Goal: Information Seeking & Learning: Find specific fact

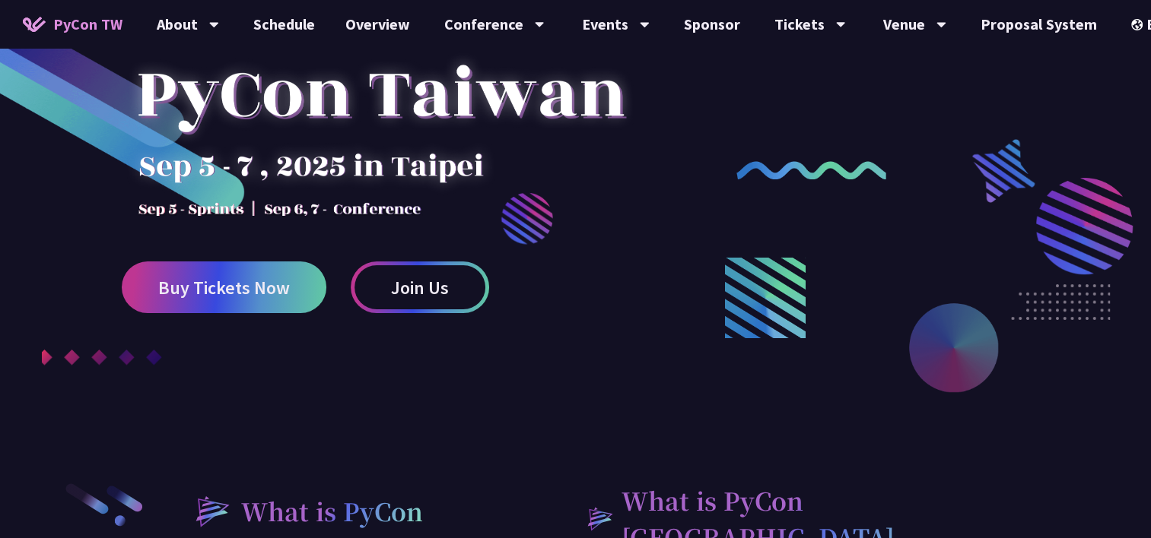
scroll to position [152, 0]
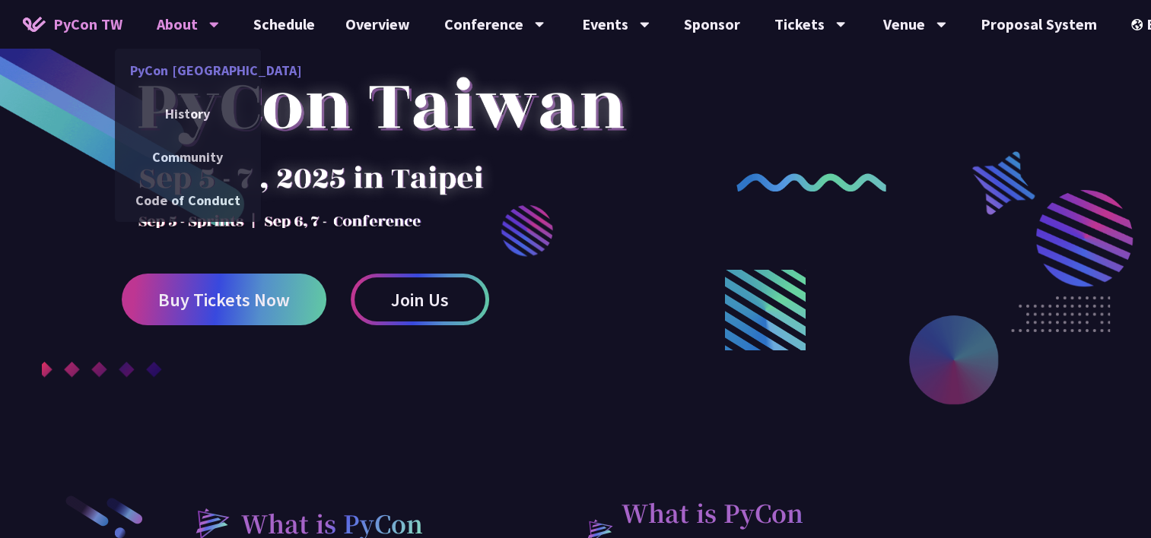
click at [218, 67] on link "PyCon [GEOGRAPHIC_DATA]" at bounding box center [188, 70] width 146 height 36
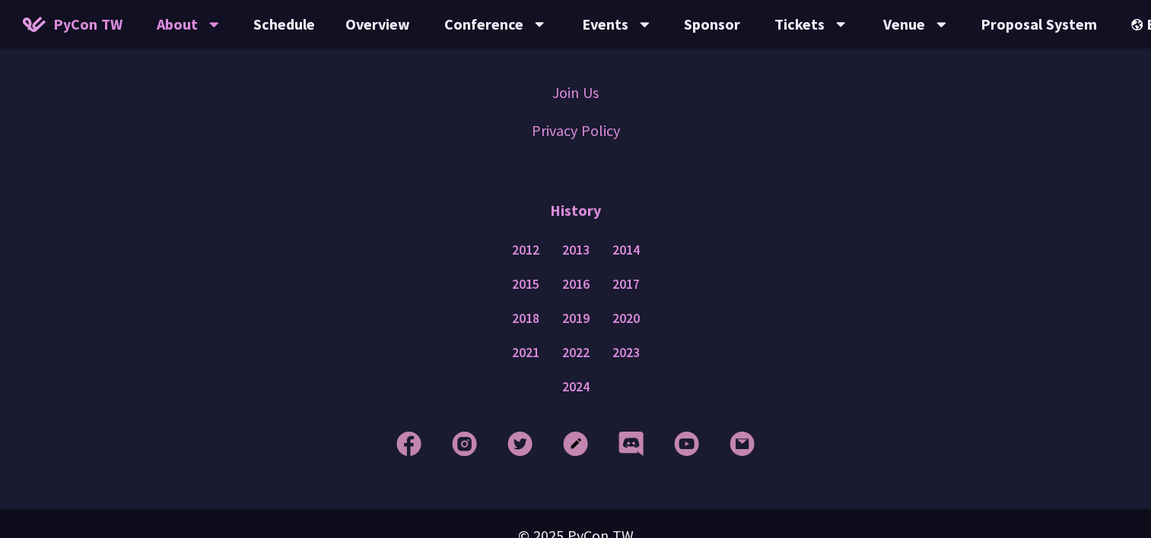
scroll to position [1398, 0]
click at [545, 30] on div "Venue" at bounding box center [494, 24] width 100 height 49
click at [910, 68] on link "Venue Info" at bounding box center [914, 70] width 146 height 36
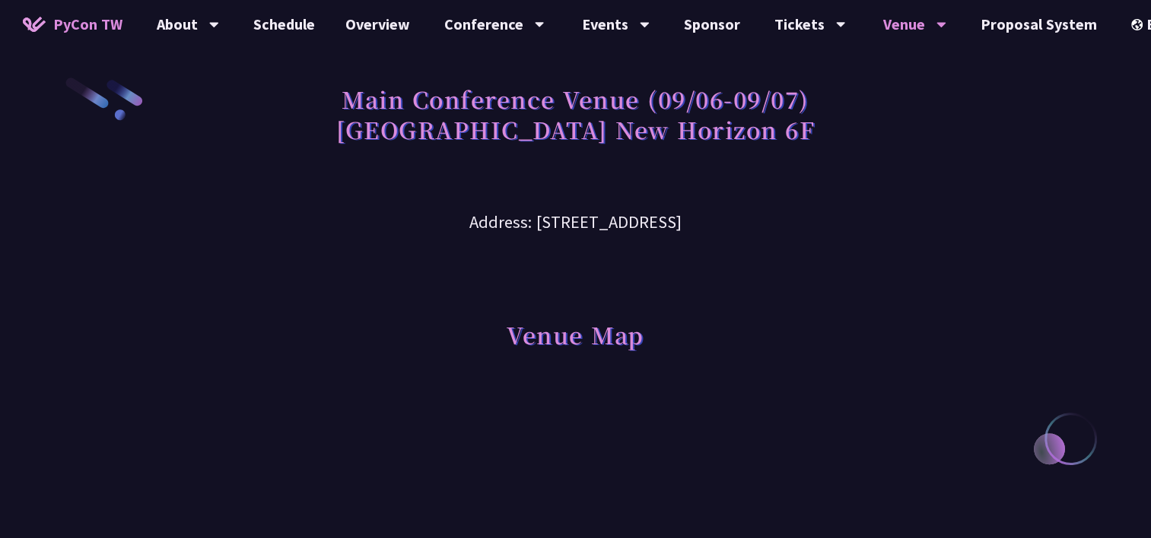
drag, startPoint x: 408, startPoint y: 218, endPoint x: 714, endPoint y: 211, distance: 306.5
click at [714, 211] on h3 "Address: [STREET_ADDRESS]" at bounding box center [575, 210] width 791 height 49
drag, startPoint x: 714, startPoint y: 211, endPoint x: 716, endPoint y: 246, distance: 35.1
click at [716, 246] on div "Venue Map" at bounding box center [575, 314] width 791 height 156
drag, startPoint x: 402, startPoint y: 224, endPoint x: 824, endPoint y: 211, distance: 423.0
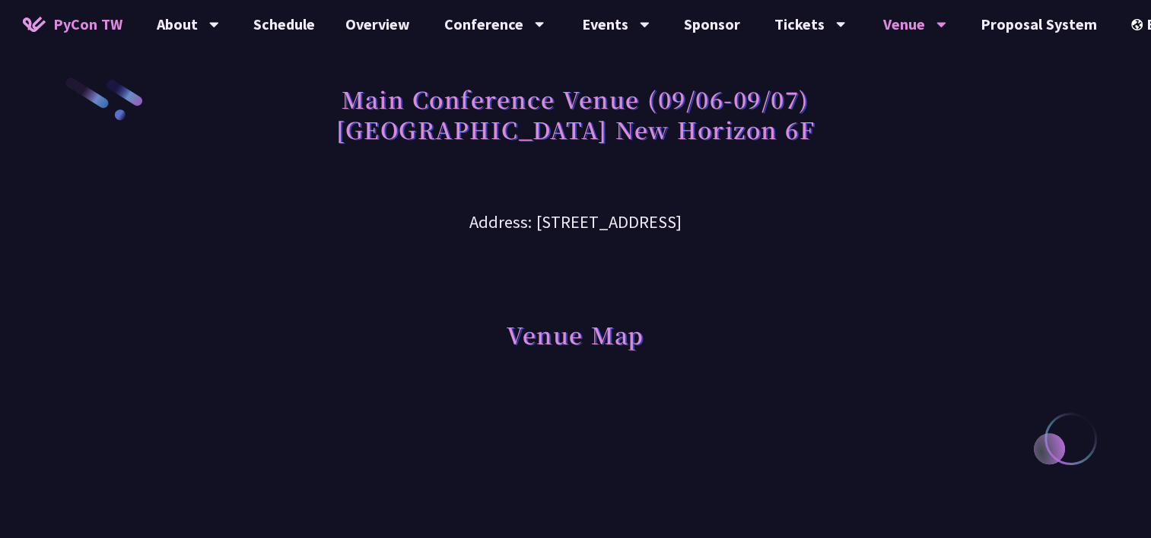
click at [824, 211] on h3 "Address: [STREET_ADDRESS]" at bounding box center [575, 210] width 791 height 49
click at [456, 129] on h1 "Main Conference Venue (09/06-09/07) [GEOGRAPHIC_DATA] New Horizon 6F" at bounding box center [575, 114] width 478 height 76
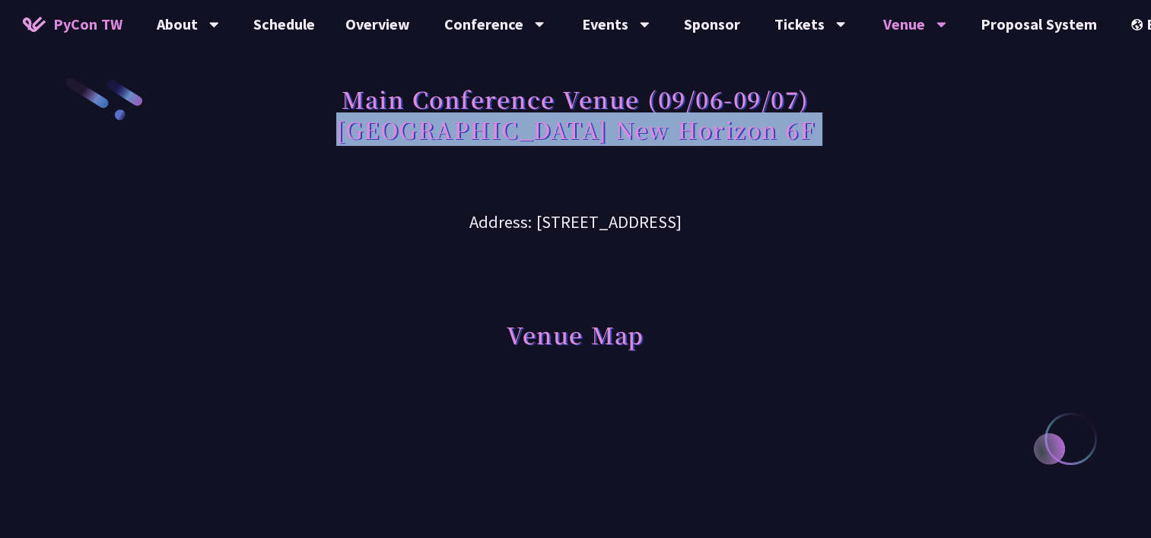
drag, startPoint x: 456, startPoint y: 129, endPoint x: 715, endPoint y: 136, distance: 258.7
click at [715, 136] on h1 "Main Conference Venue (09/06-09/07) [GEOGRAPHIC_DATA] New Horizon 6F" at bounding box center [575, 114] width 478 height 76
copy div "Taipei New Horizon 6F"
